Goal: Task Accomplishment & Management: Manage account settings

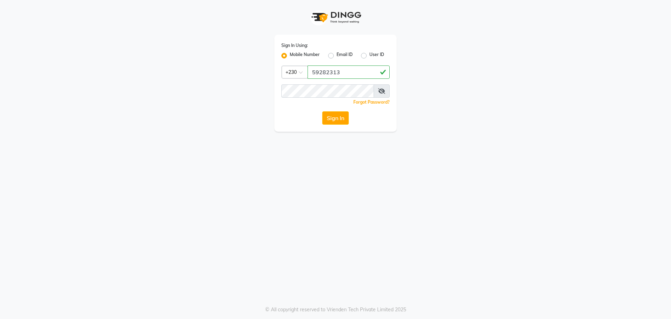
type input "59282313"
click at [383, 92] on icon at bounding box center [381, 91] width 7 height 6
click at [342, 115] on button "Sign In" at bounding box center [335, 117] width 27 height 13
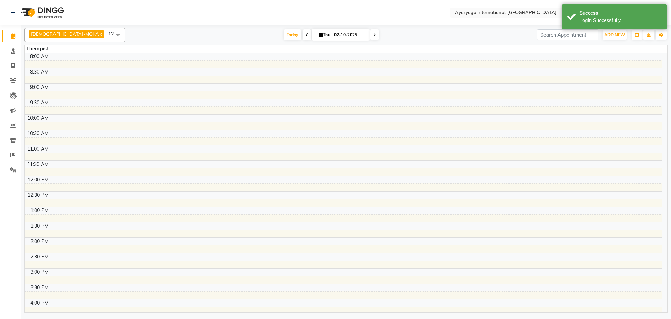
select select "en"
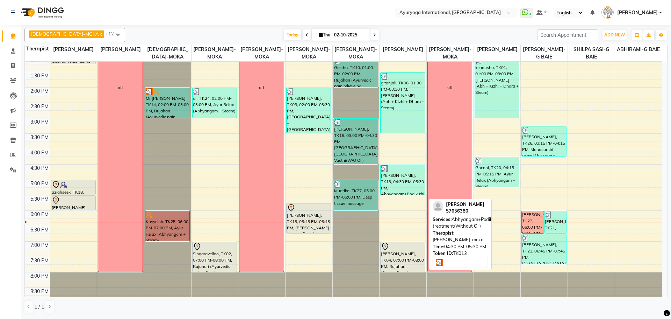
scroll to position [203, 0]
